Goal: Obtain resource: Download file/media

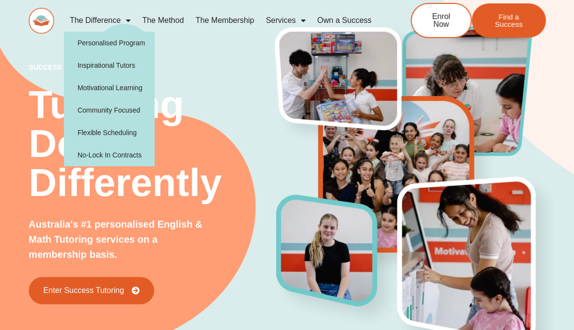
click at [116, 21] on link "The Difference" at bounding box center [100, 20] width 73 height 22
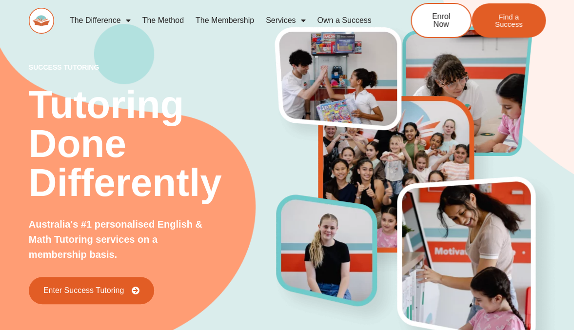
click at [116, 21] on link "The Difference" at bounding box center [100, 20] width 73 height 22
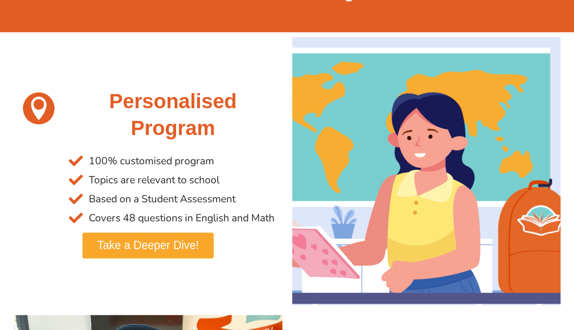
scroll to position [7, 0]
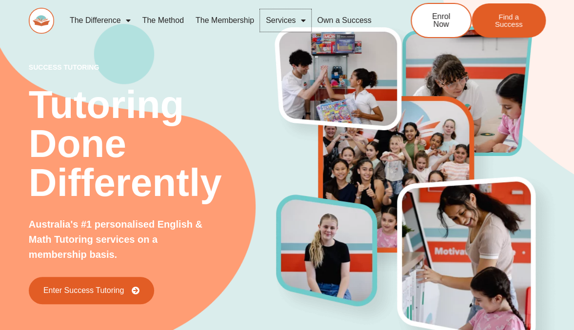
click at [299, 18] on span "Menu" at bounding box center [300, 21] width 10 height 18
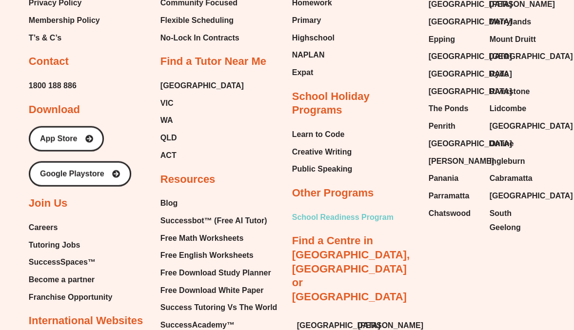
scroll to position [4016, 0]
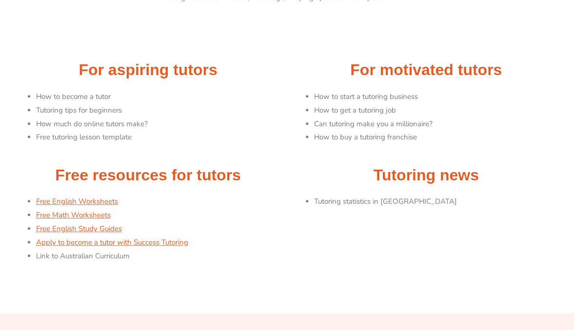
scroll to position [79, 0]
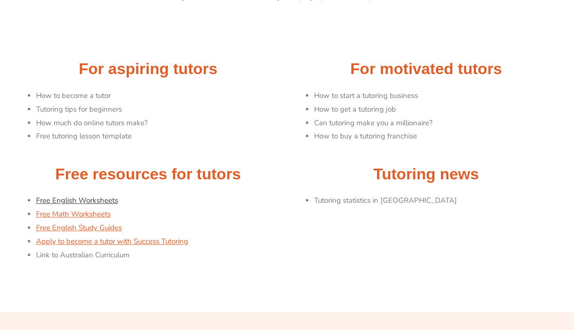
click at [94, 203] on link "Free English Worksheets" at bounding box center [77, 201] width 82 height 10
click at [114, 231] on link "Free English Study Guides" at bounding box center [79, 228] width 86 height 10
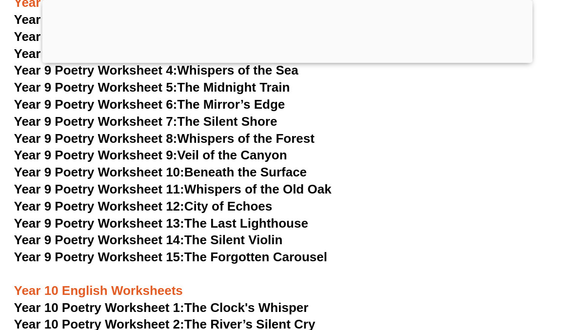
scroll to position [6672, 0]
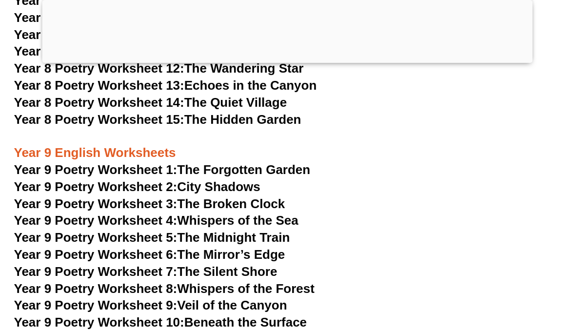
scroll to position [6537, 0]
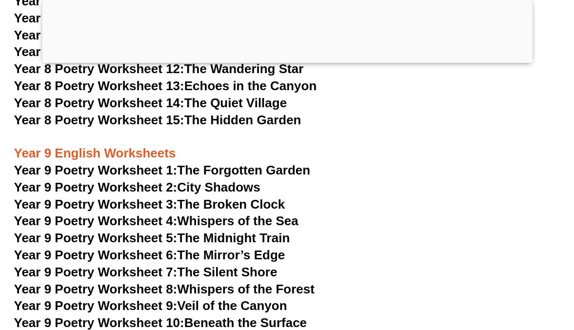
click at [232, 163] on link "Year 9 Poetry Worksheet 1: The Forgotten Garden" at bounding box center [162, 170] width 296 height 15
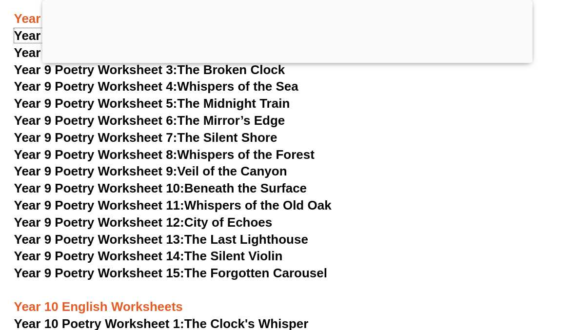
scroll to position [6672, 0]
